Goal: Navigation & Orientation: Go to known website

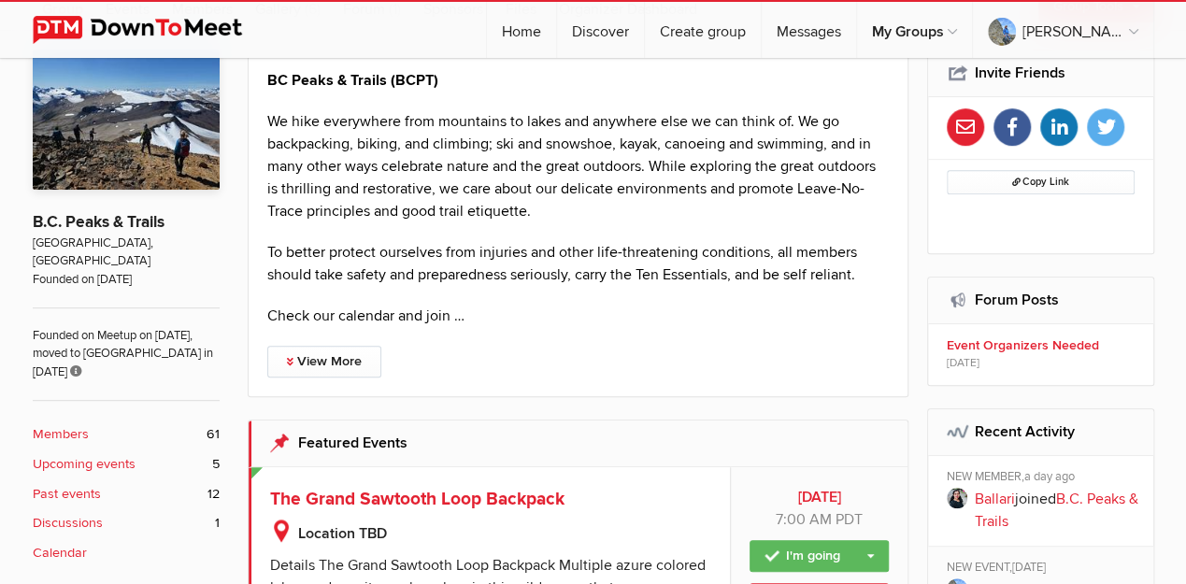
scroll to position [374, 0]
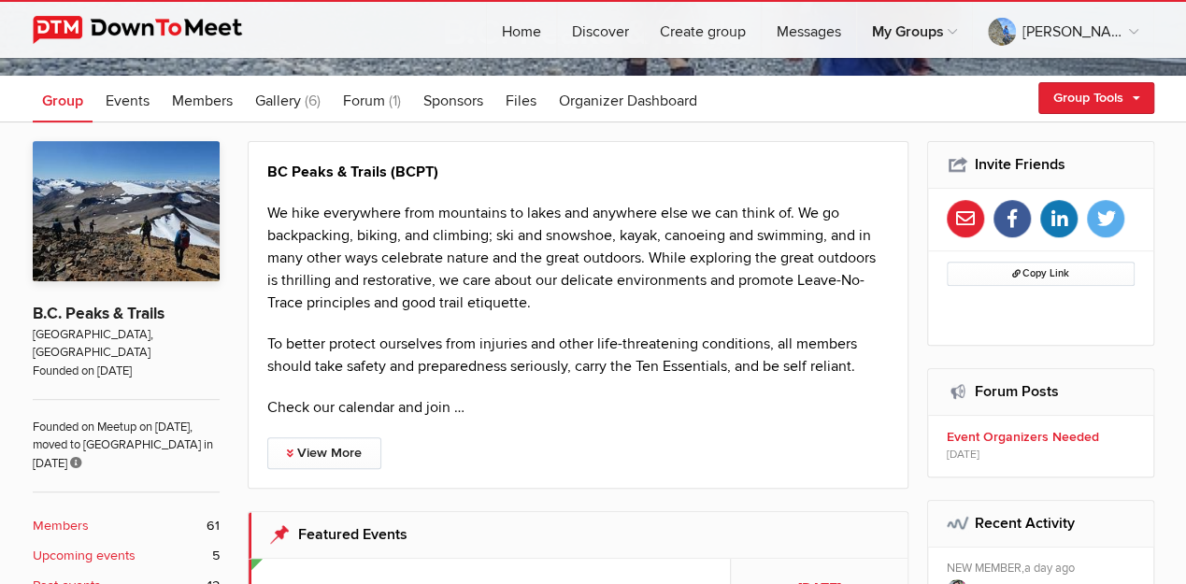
scroll to position [249, 0]
